Goal: Find specific page/section: Find specific page/section

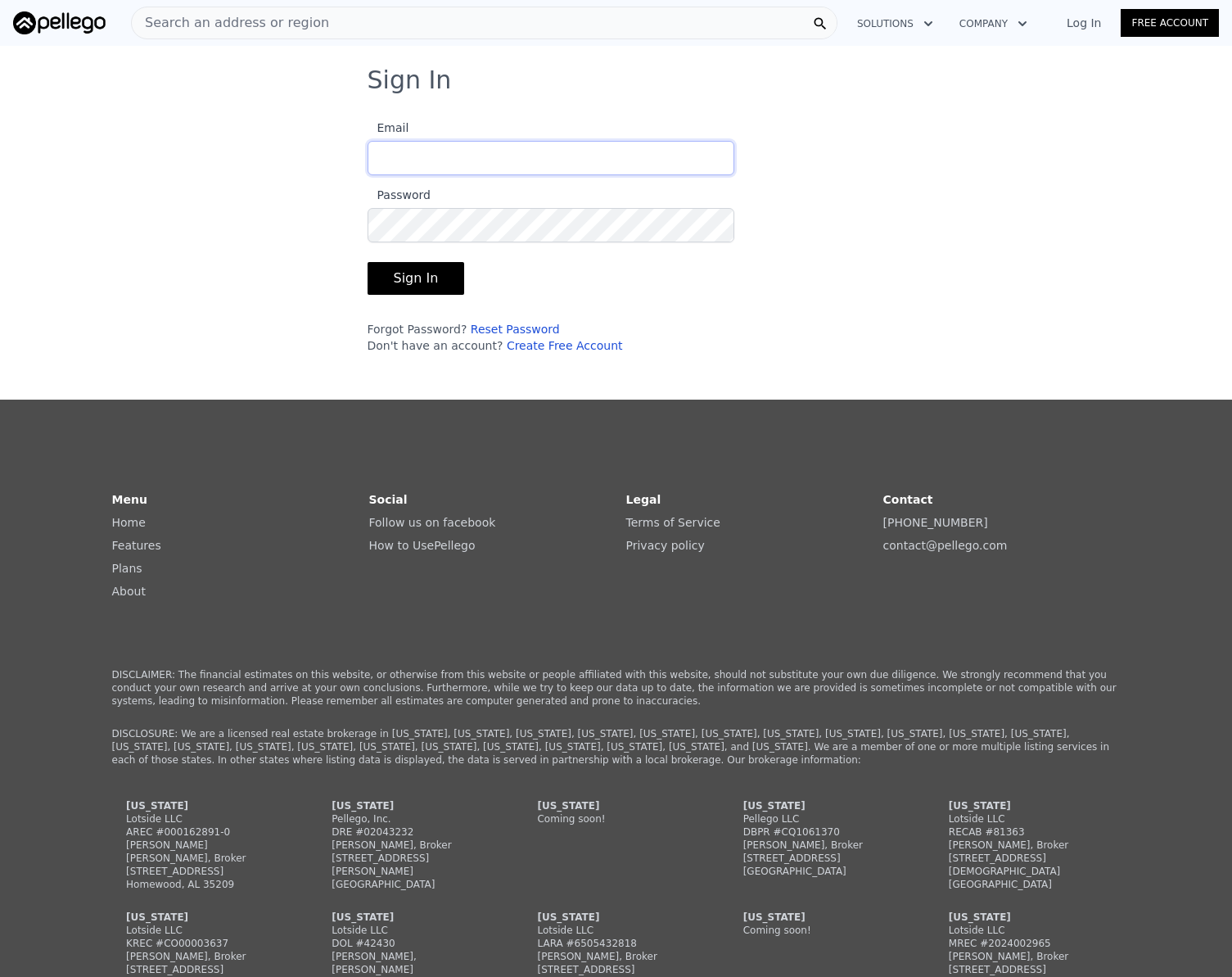
type input "[EMAIL_ADDRESS][DOMAIN_NAME]"
click at [414, 280] on button "Sign In" at bounding box center [416, 279] width 97 height 33
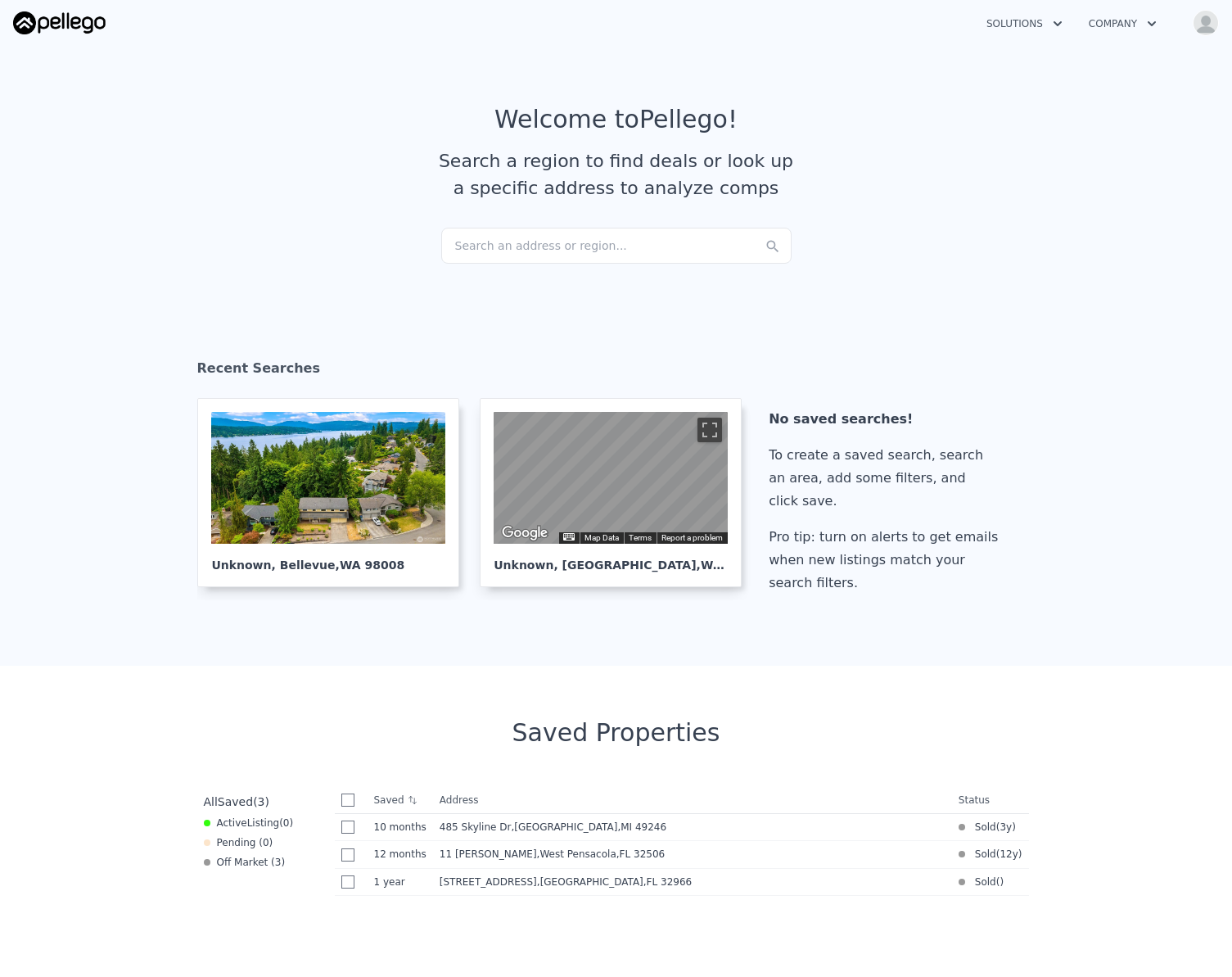
click at [549, 248] on div "Search an address or region..." at bounding box center [616, 245] width 350 height 36
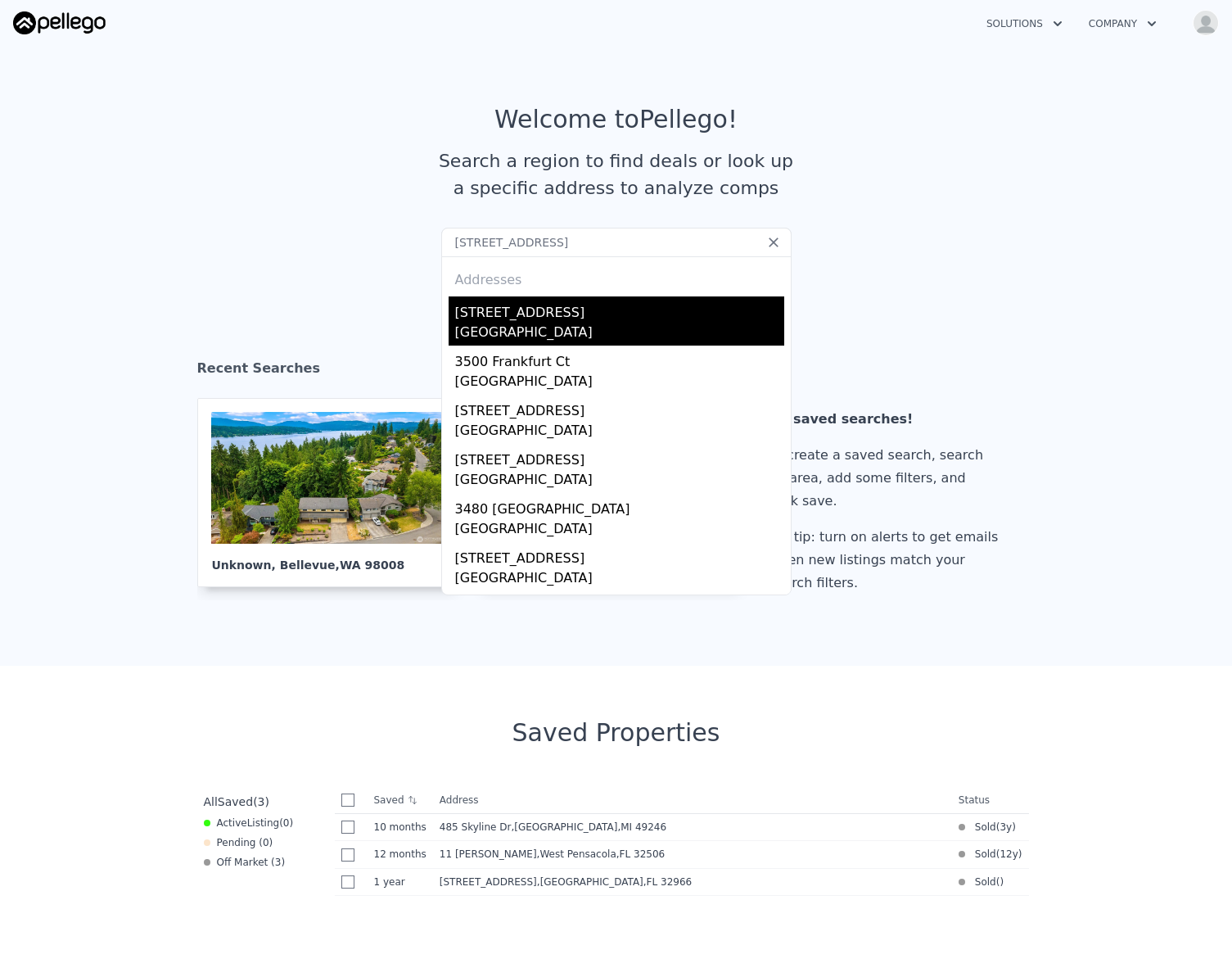
type input "[STREET_ADDRESS]"
click at [534, 328] on div "[GEOGRAPHIC_DATA]" at bounding box center [620, 334] width 329 height 23
